Goal: Information Seeking & Learning: Learn about a topic

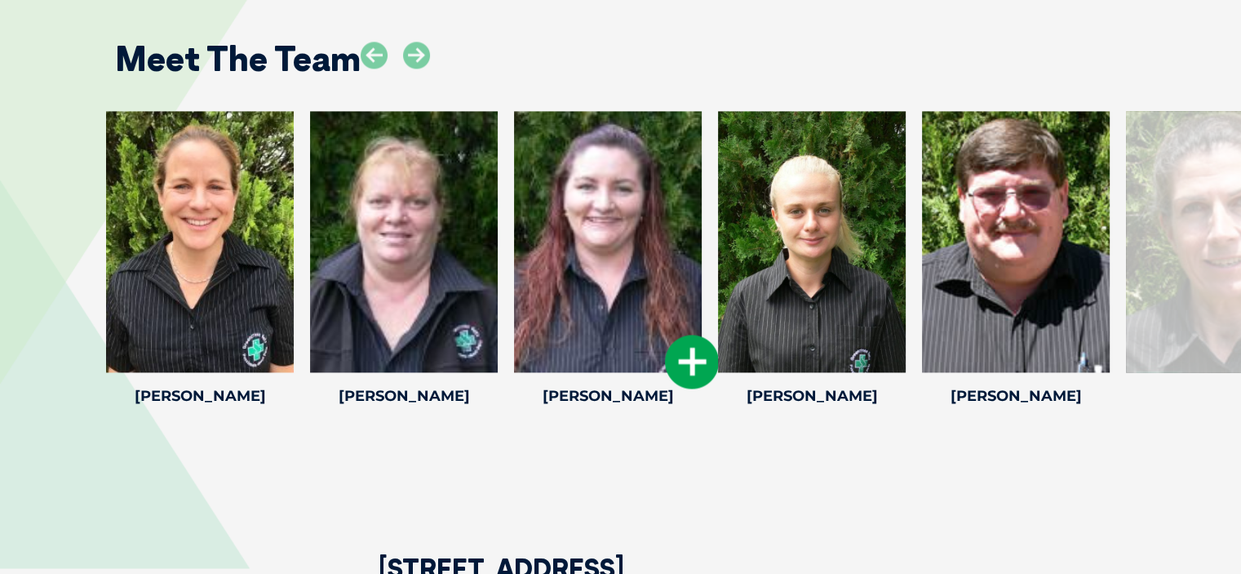
scroll to position [2366, 0]
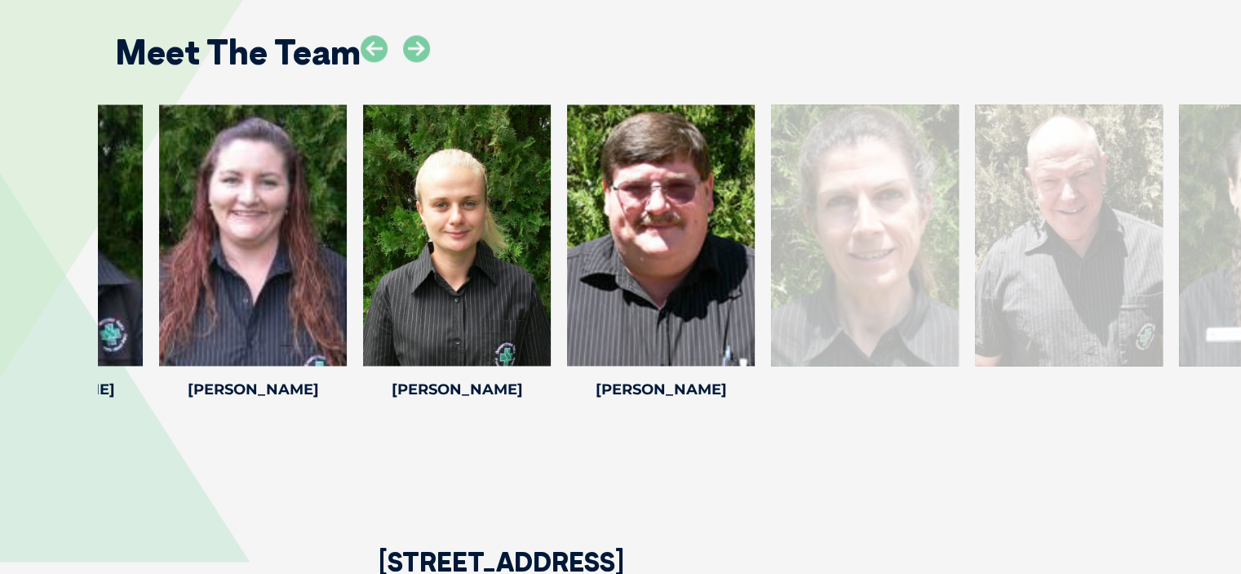
drag, startPoint x: 1131, startPoint y: 310, endPoint x: 777, endPoint y: 338, distance: 354.3
click at [777, 338] on div at bounding box center [865, 234] width 188 height 261
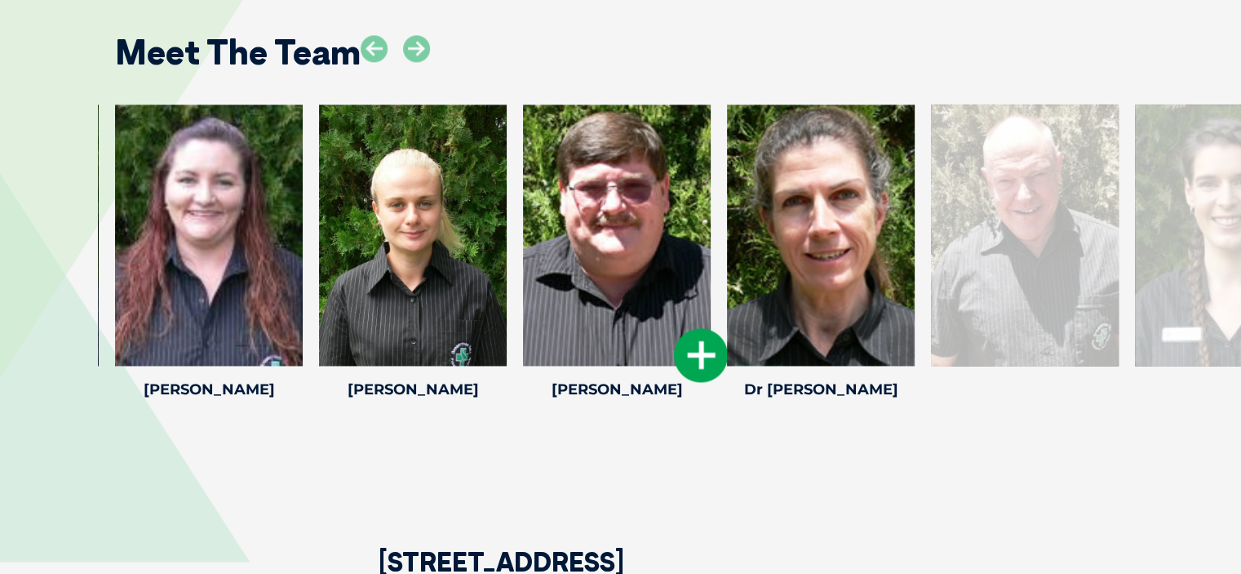
drag, startPoint x: 781, startPoint y: 339, endPoint x: 284, endPoint y: 342, distance: 496.8
click at [523, 342] on div at bounding box center [617, 234] width 188 height 261
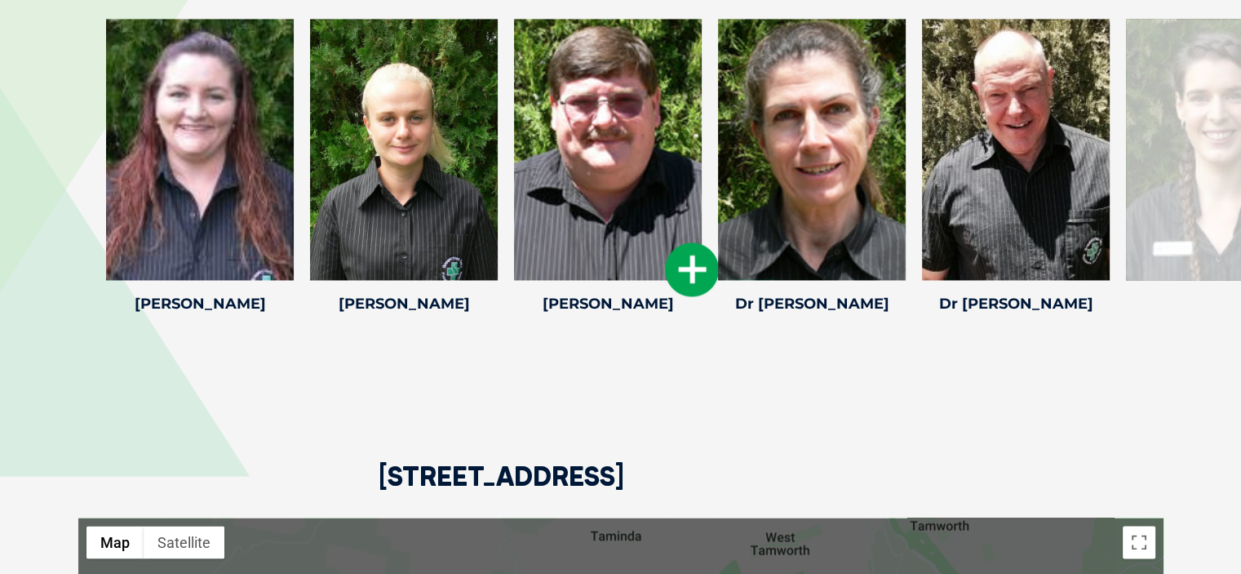
scroll to position [2284, 0]
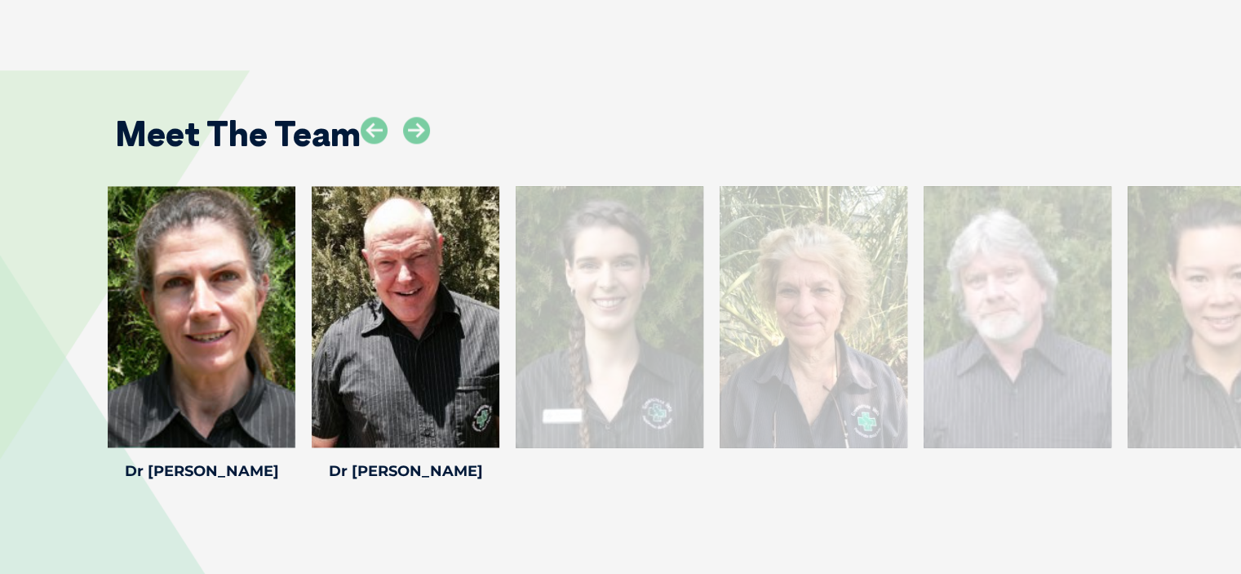
drag, startPoint x: 1191, startPoint y: 296, endPoint x: 593, endPoint y: 330, distance: 599.0
click at [593, 330] on div at bounding box center [610, 316] width 188 height 261
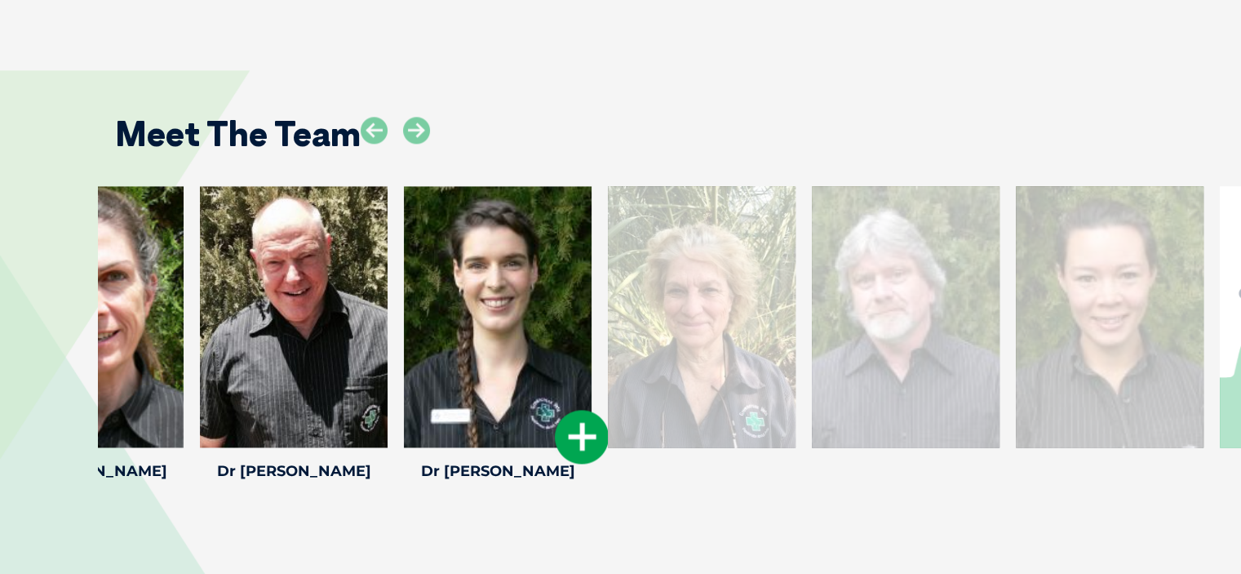
drag, startPoint x: 962, startPoint y: 362, endPoint x: 164, endPoint y: 365, distance: 797.9
click at [404, 366] on div at bounding box center [498, 316] width 188 height 261
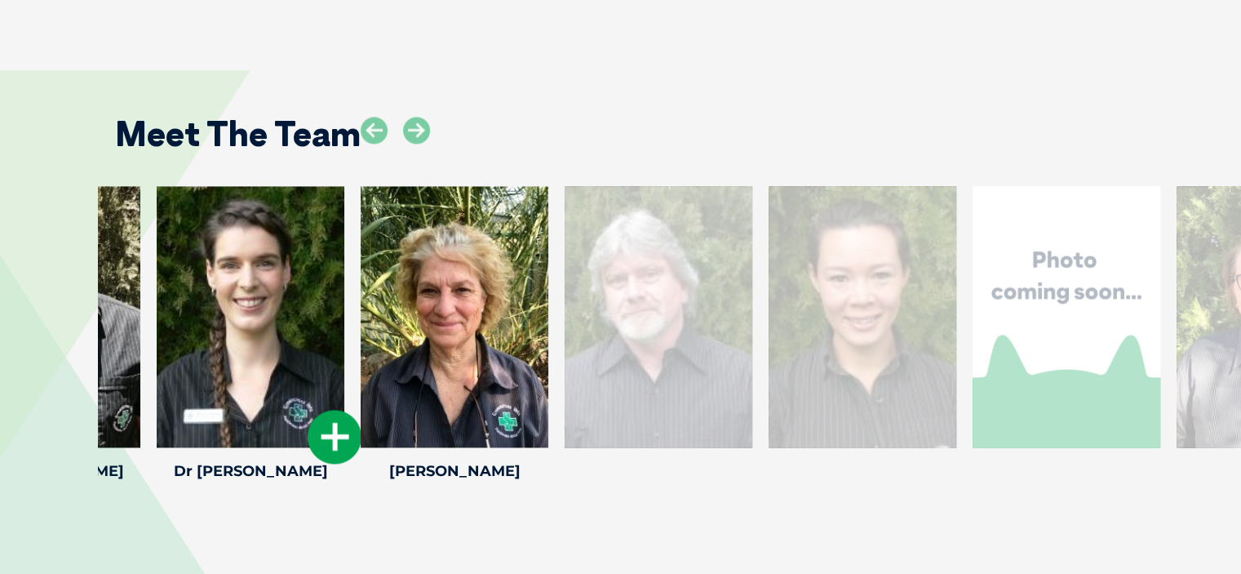
drag, startPoint x: 901, startPoint y: 359, endPoint x: 106, endPoint y: 382, distance: 795.7
click at [157, 386] on div at bounding box center [251, 316] width 188 height 261
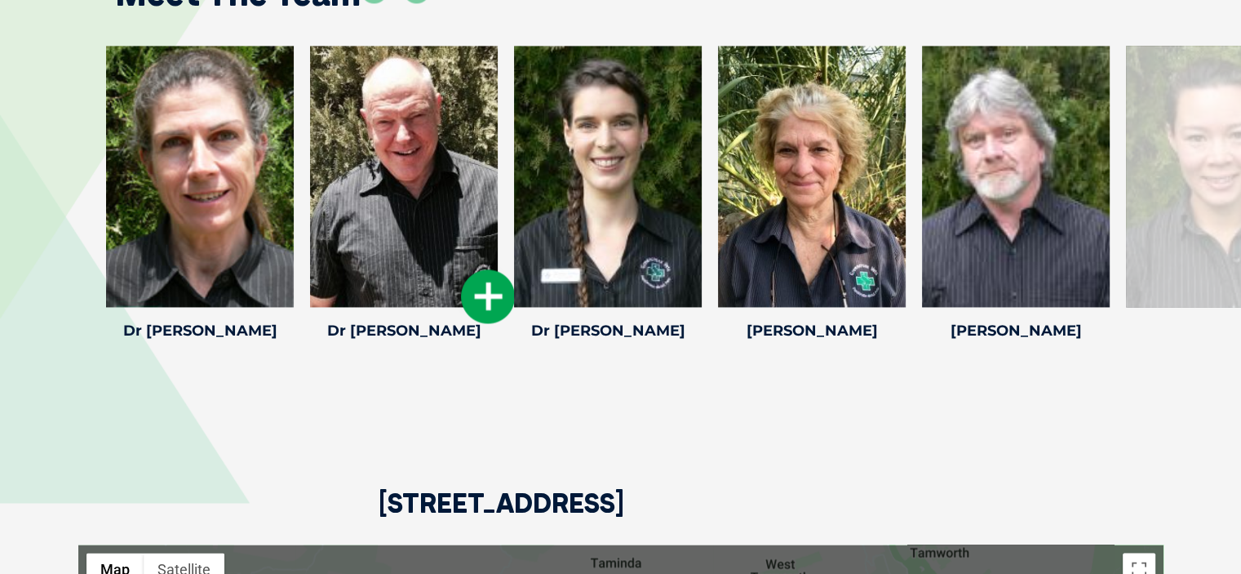
scroll to position [2366, 0]
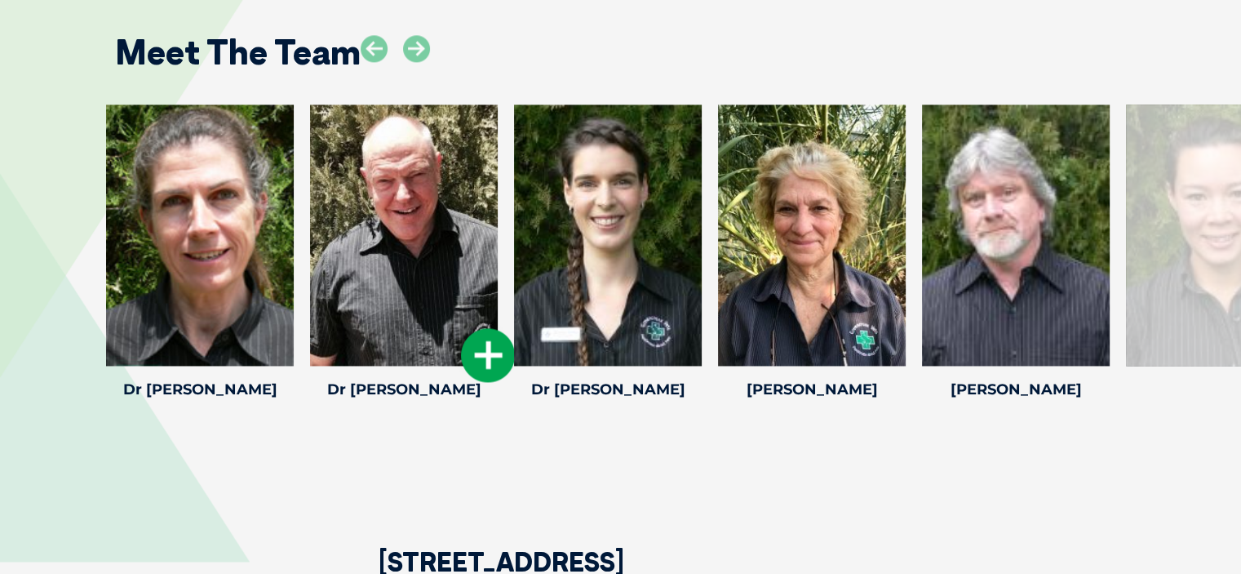
click at [439, 253] on div at bounding box center [404, 234] width 188 height 261
click at [484, 340] on icon at bounding box center [488, 355] width 54 height 54
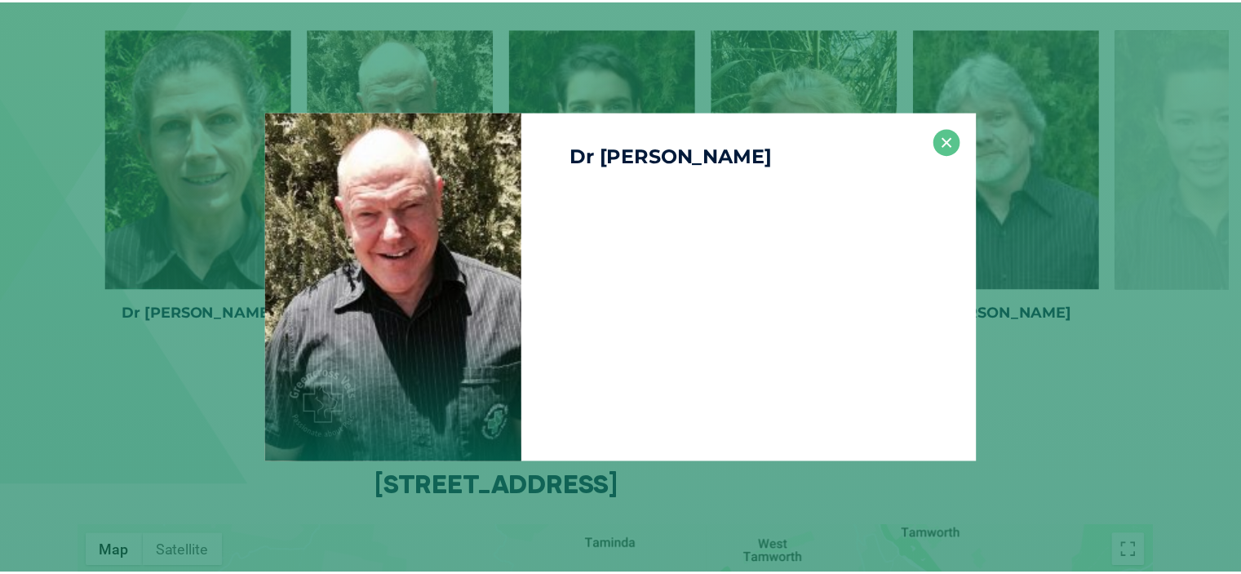
scroll to position [2447, 0]
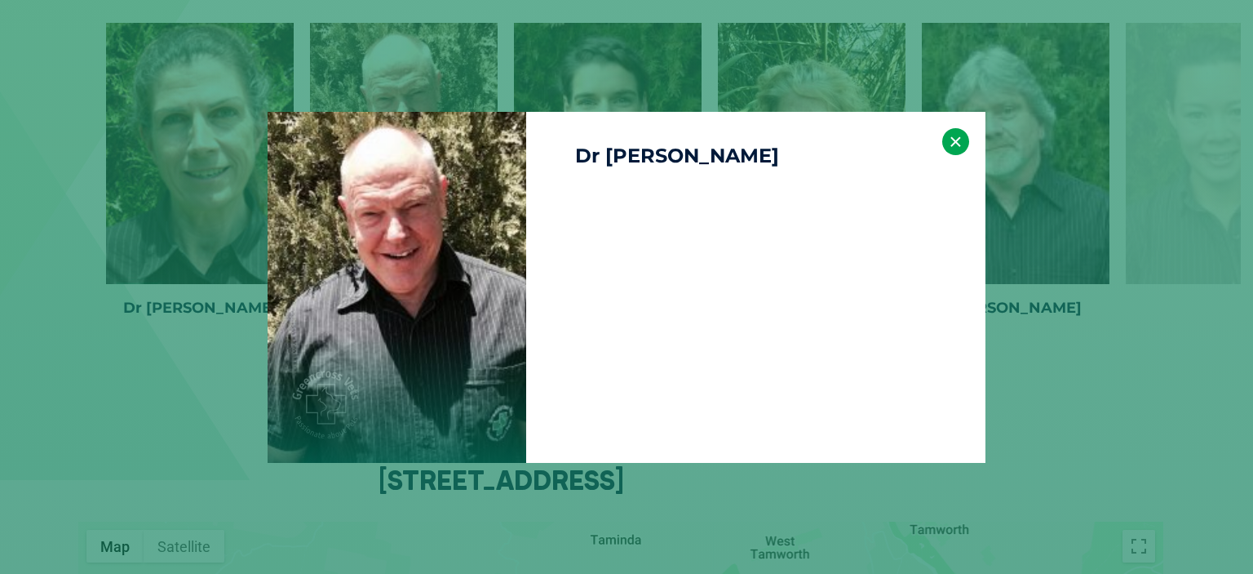
click at [949, 142] on button "×" at bounding box center [955, 141] width 27 height 27
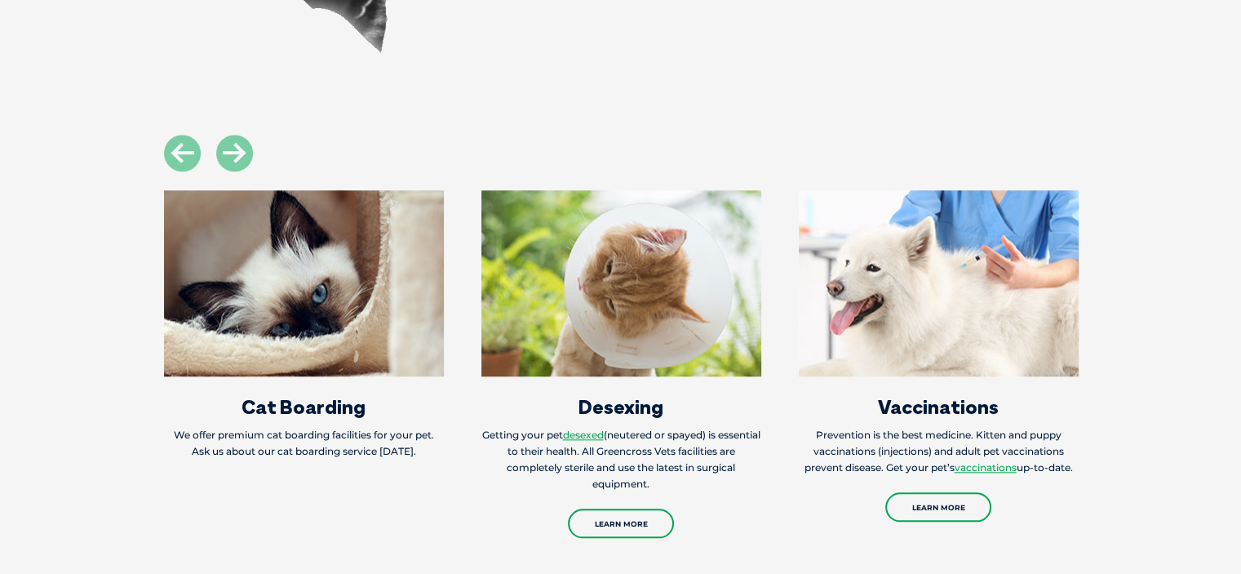
scroll to position [1713, 0]
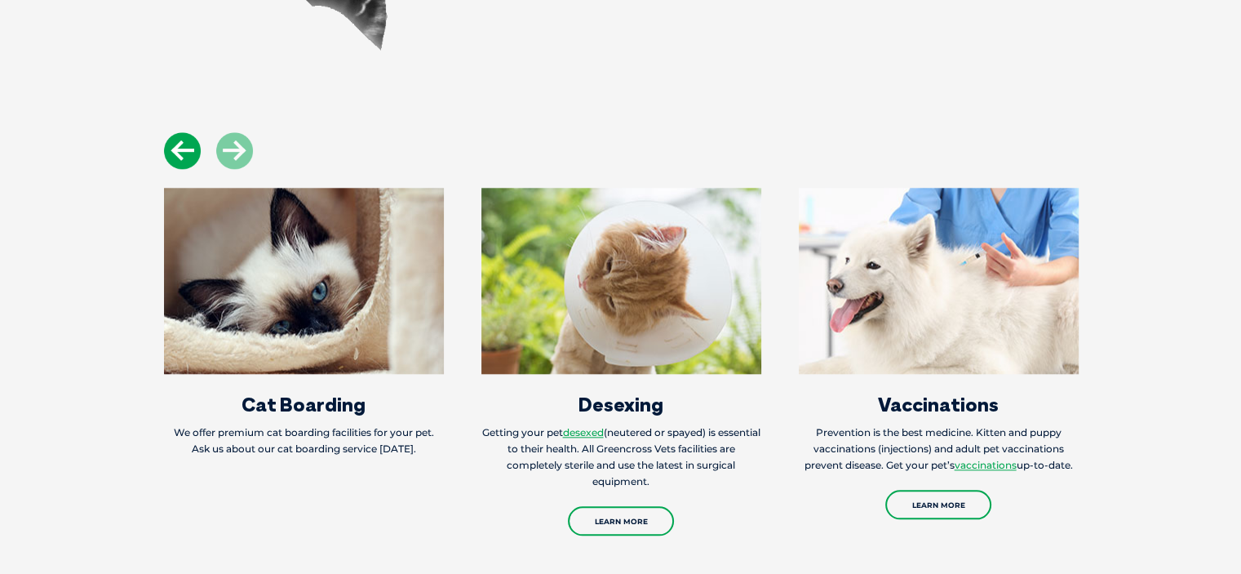
click at [176, 132] on icon at bounding box center [182, 150] width 37 height 37
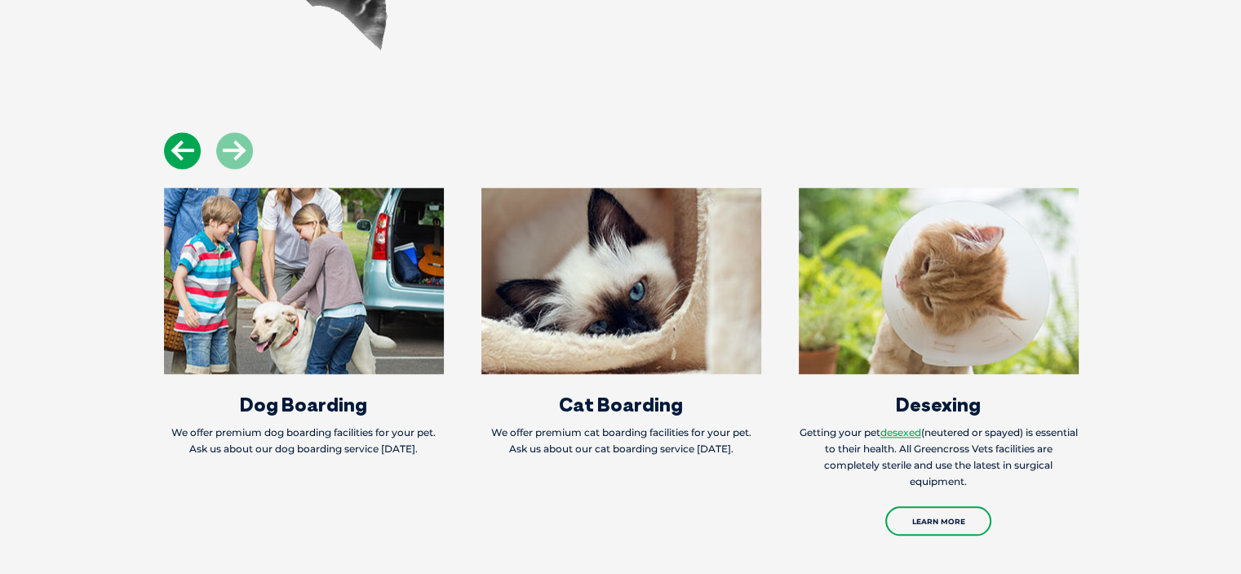
click at [176, 132] on icon at bounding box center [182, 150] width 37 height 37
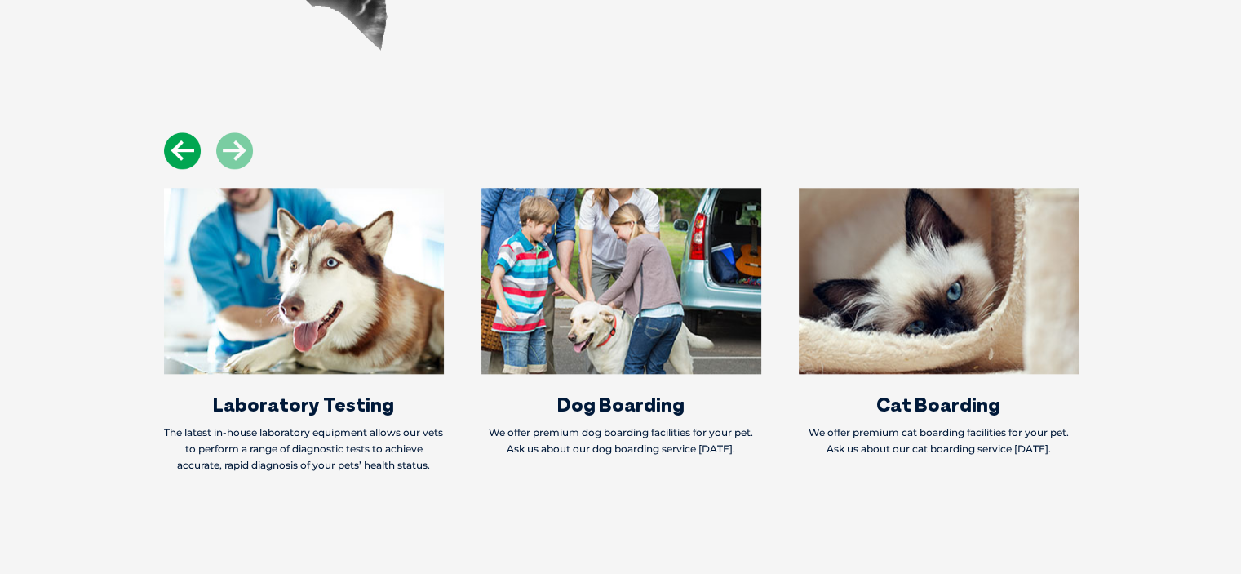
click at [176, 132] on icon at bounding box center [182, 150] width 37 height 37
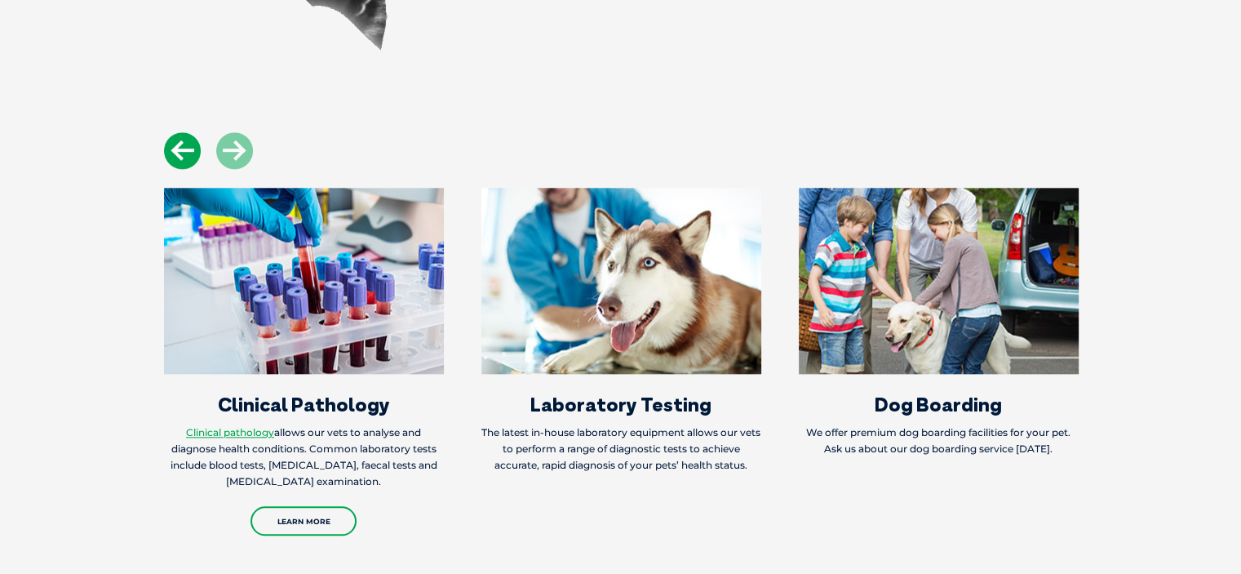
click at [176, 132] on icon at bounding box center [182, 150] width 37 height 37
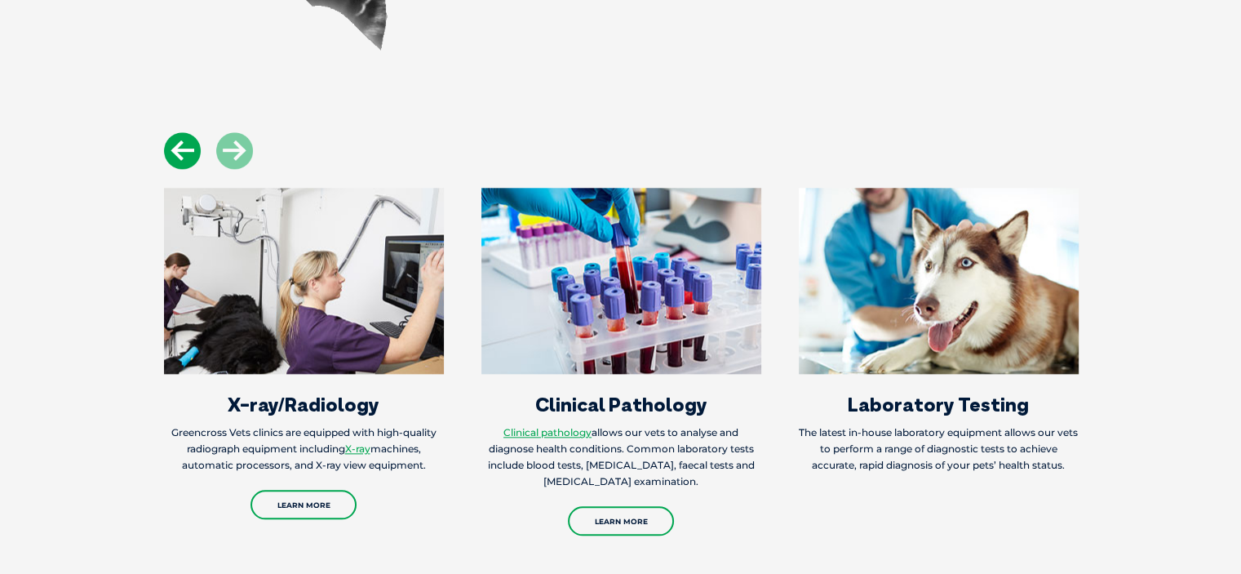
click at [176, 132] on icon at bounding box center [182, 150] width 37 height 37
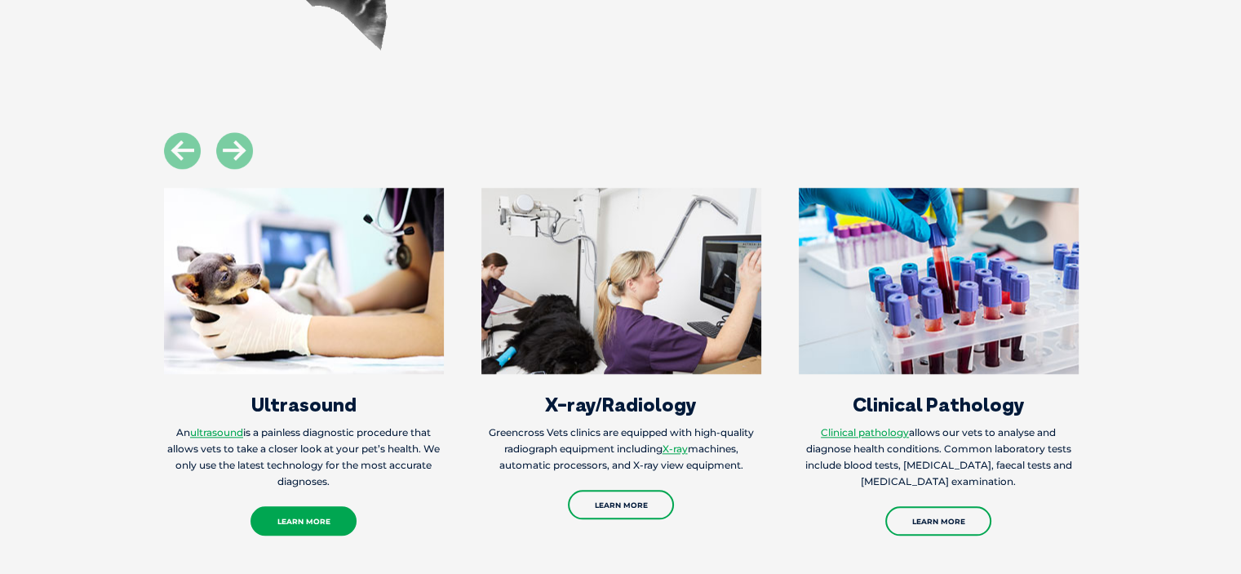
click at [306, 506] on link "Learn More" at bounding box center [303, 520] width 106 height 29
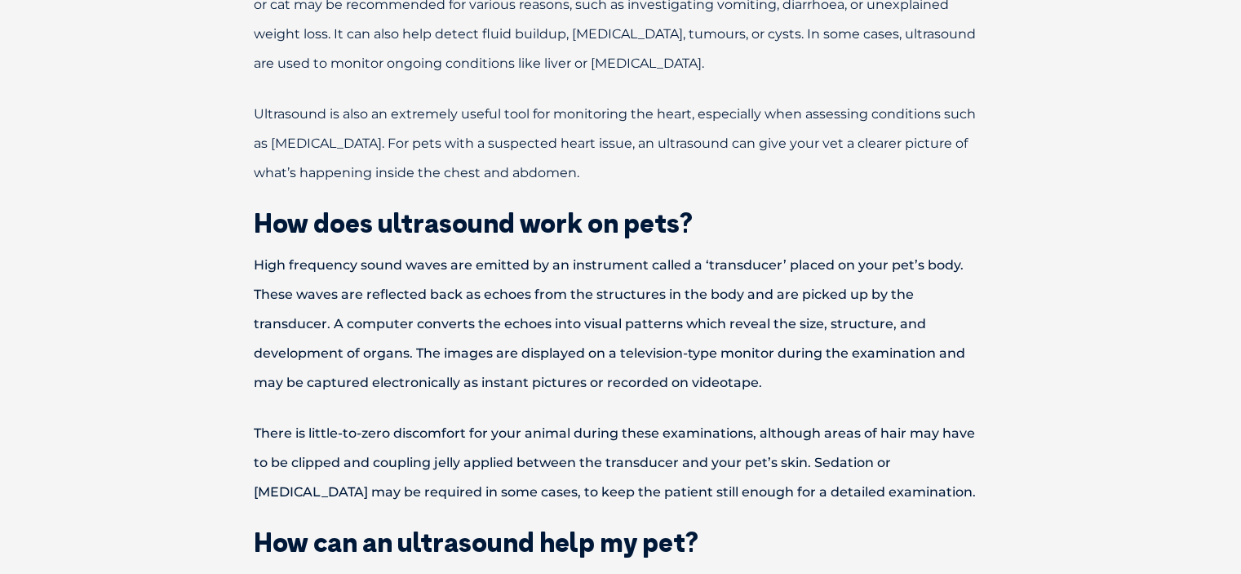
scroll to position [571, 0]
